Goal: Task Accomplishment & Management: Manage account settings

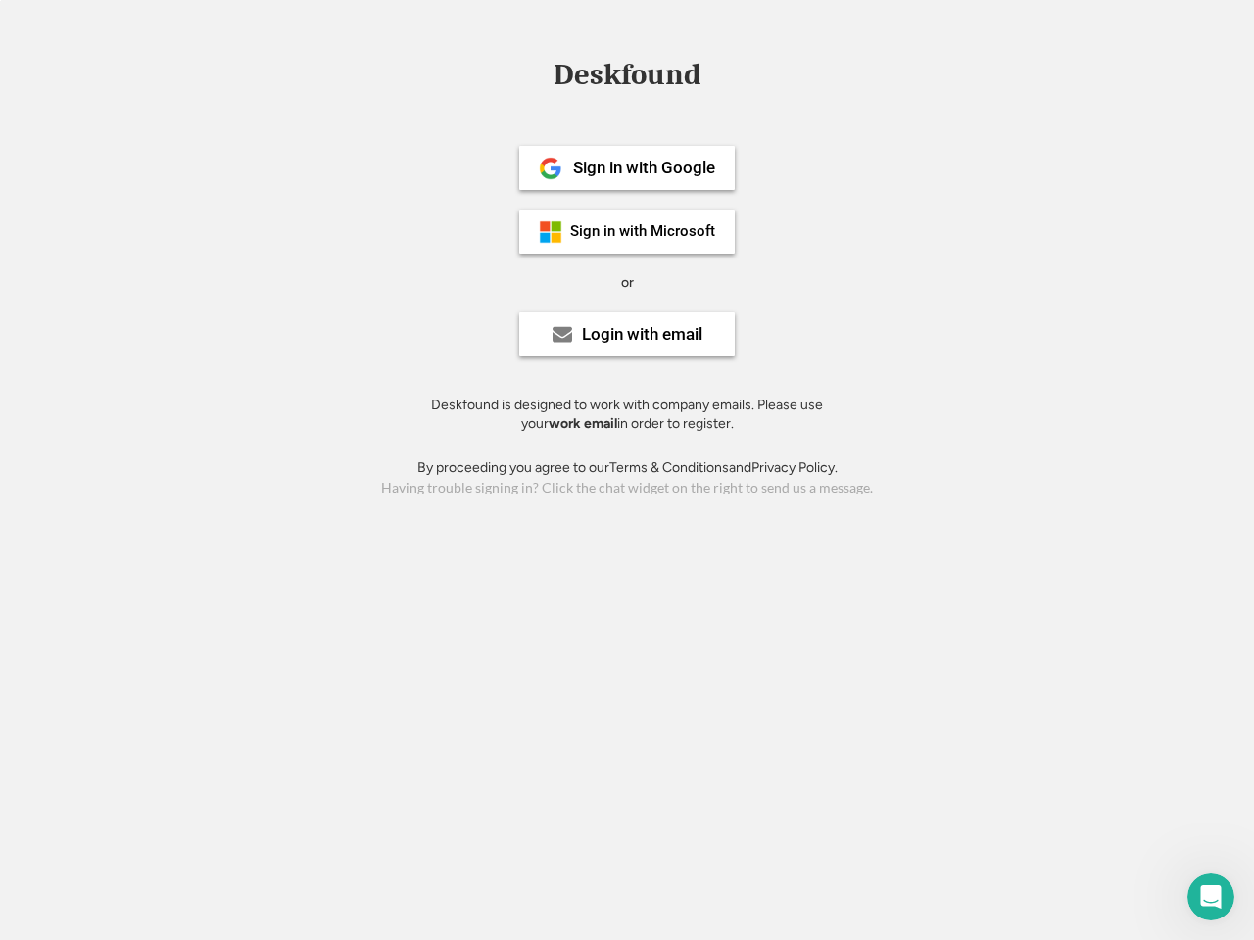
click at [627, 280] on div "or" at bounding box center [627, 283] width 13 height 20
click at [627, 78] on div "Deskfound" at bounding box center [627, 75] width 167 height 30
click at [536, 73] on div "Deskfound" at bounding box center [627, 78] width 1254 height 37
click at [627, 78] on div "Deskfound" at bounding box center [627, 75] width 167 height 30
click at [627, 282] on div "or" at bounding box center [627, 283] width 13 height 20
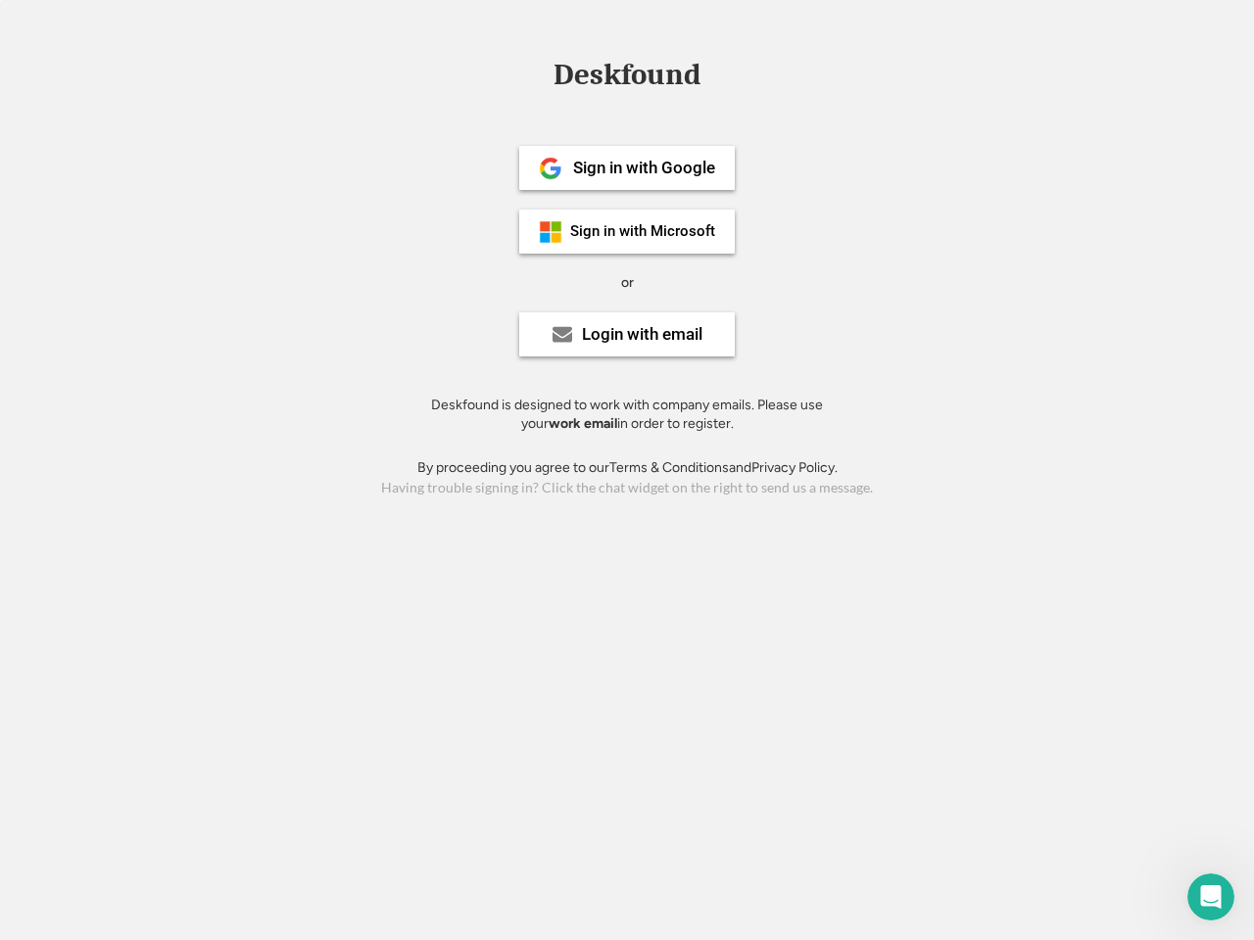
click at [627, 168] on div "Sign in with Google" at bounding box center [644, 168] width 142 height 17
click at [644, 168] on div "Sign in with Google" at bounding box center [644, 168] width 142 height 17
click at [551, 169] on img at bounding box center [551, 169] width 24 height 24
click at [627, 231] on div "Sign in with Microsoft" at bounding box center [642, 231] width 145 height 15
click at [644, 231] on div "Sign in with Microsoft" at bounding box center [642, 231] width 145 height 15
